Goal: Information Seeking & Learning: Find specific fact

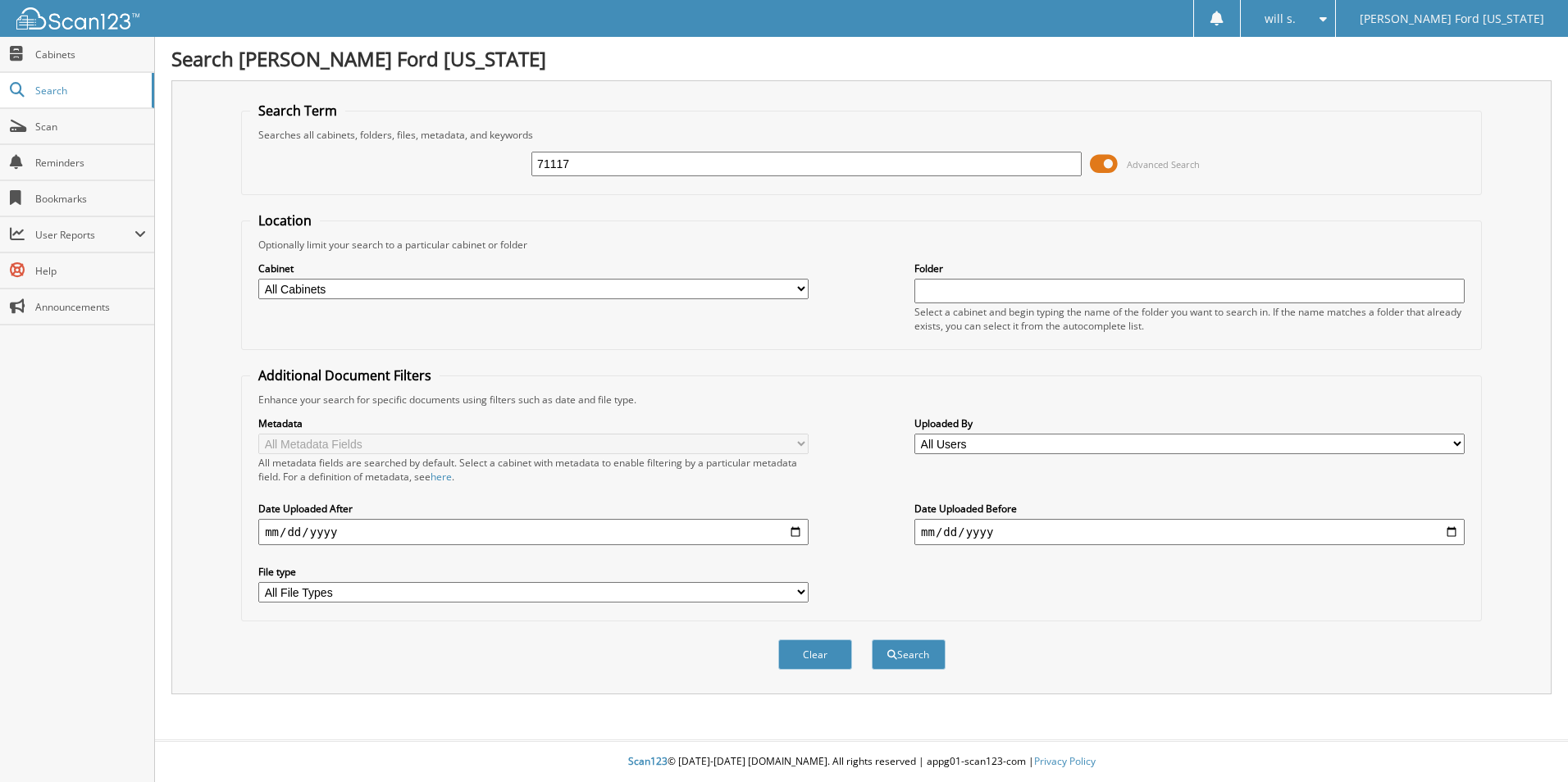
type input "71117"
click at [872, 639] on button "Search" at bounding box center [908, 654] width 74 height 31
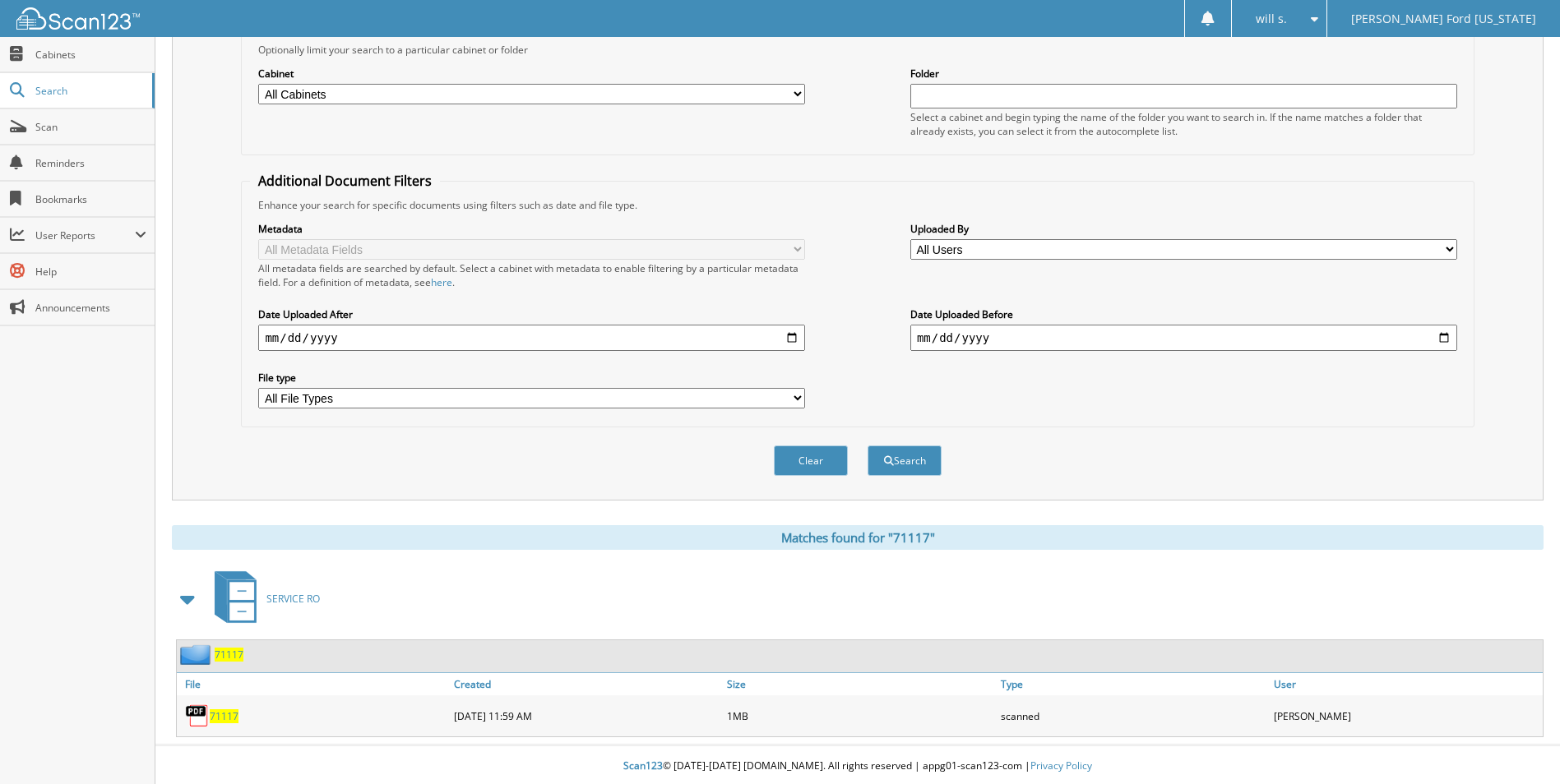
scroll to position [199, 0]
click at [228, 716] on span "71117" at bounding box center [224, 714] width 29 height 14
